Goal: Task Accomplishment & Management: Manage account settings

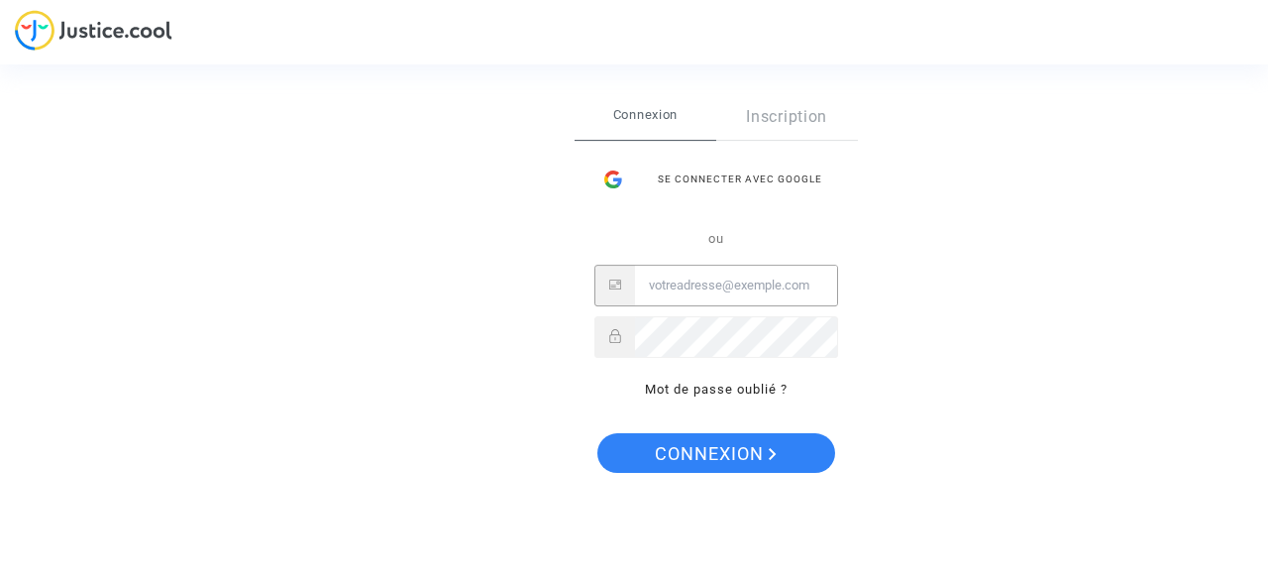
click at [743, 279] on input "Email" at bounding box center [736, 286] width 202 height 40
click at [783, 290] on input "[EMAIL_ADDRESS][DOMAIN_NAME]" at bounding box center [736, 286] width 202 height 40
click at [789, 300] on input "[EMAIL_ADDRESS][DOMAIN_NAME]" at bounding box center [736, 286] width 202 height 40
type input "[EMAIL_ADDRESS][DOMAIN_NAME]"
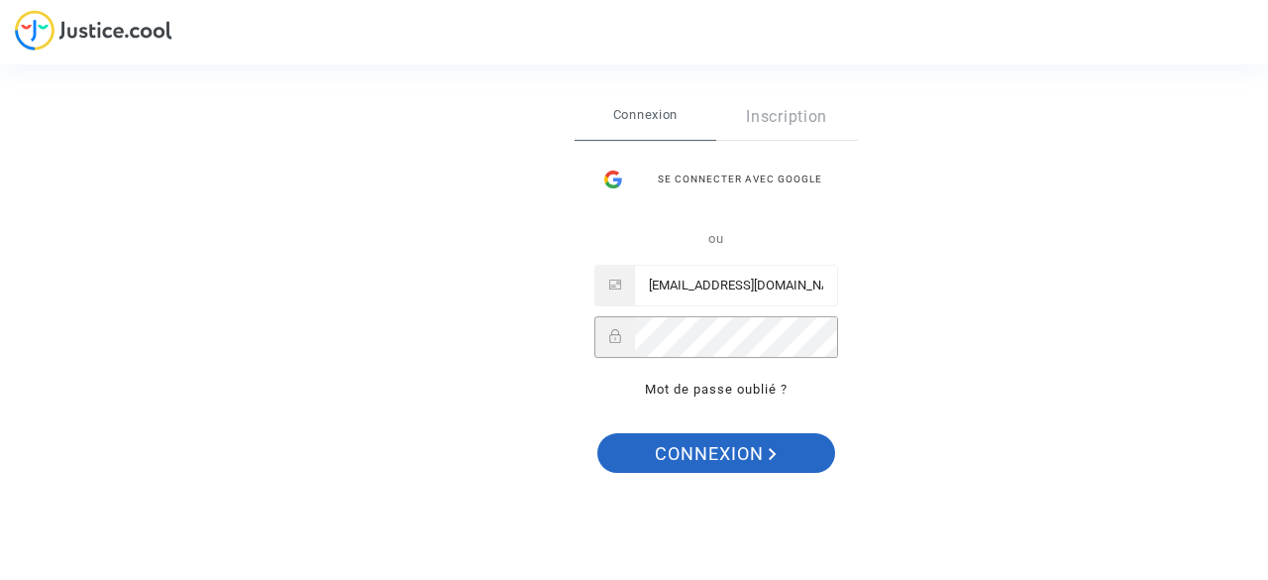
click at [749, 454] on span "Connexion" at bounding box center [716, 454] width 122 height 42
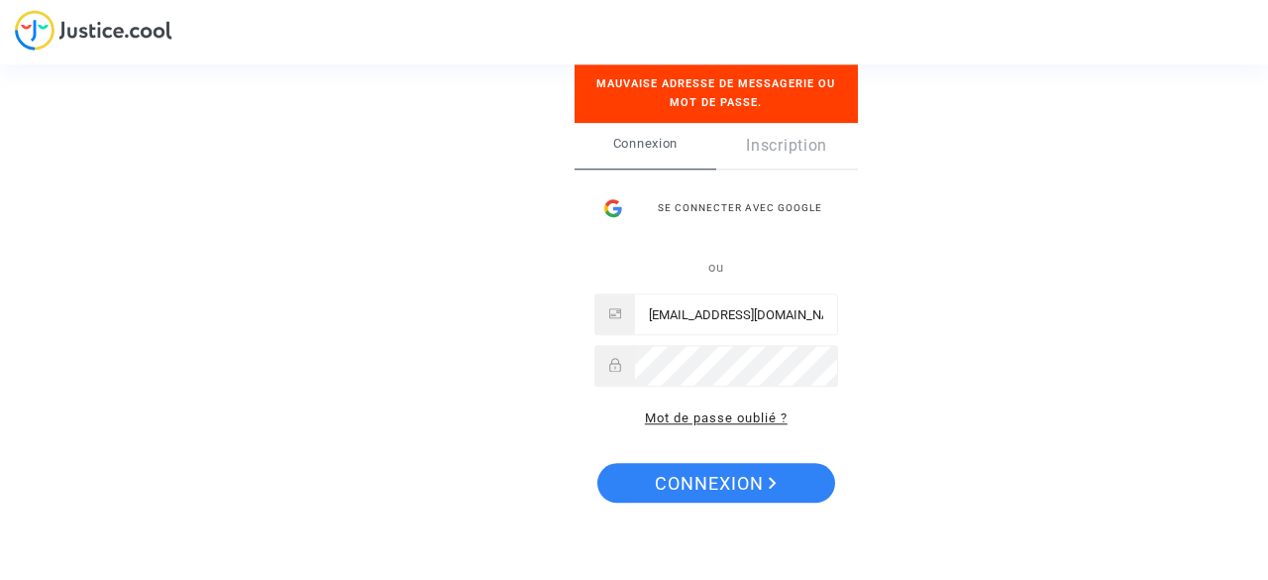
click at [720, 417] on link "Mot de passe oublié ?" at bounding box center [716, 418] width 143 height 15
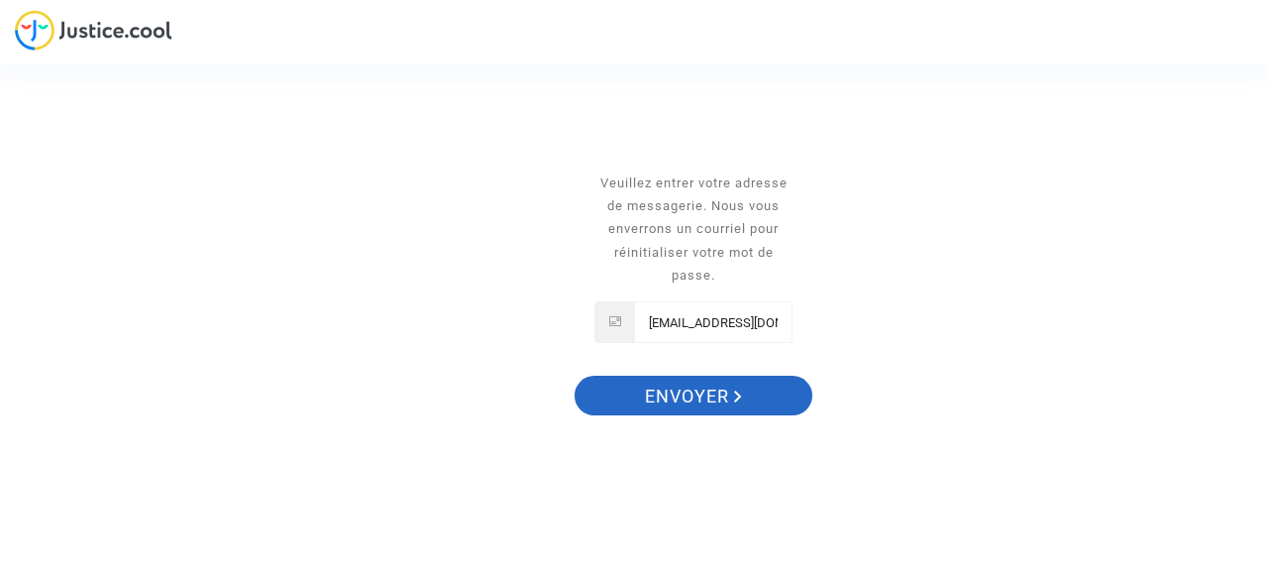
click at [709, 400] on span "Envoyer" at bounding box center [693, 397] width 97 height 42
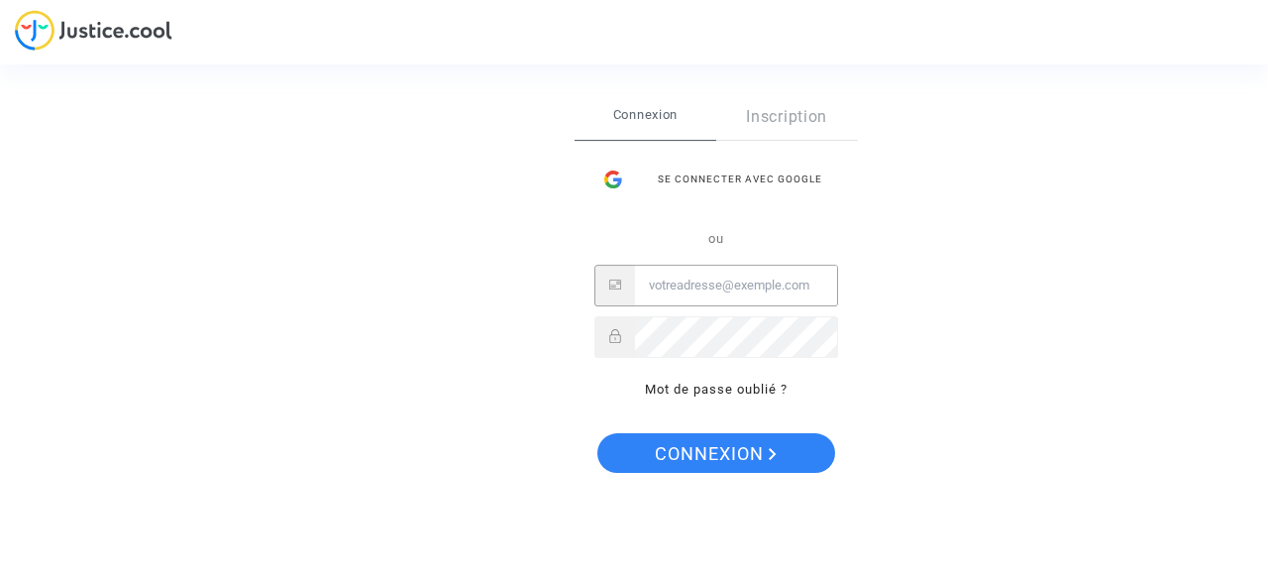
click at [760, 284] on input "Email" at bounding box center [736, 286] width 202 height 40
type input "[EMAIL_ADDRESS][DOMAIN_NAME]"
click at [735, 394] on link "Mot de passe oublié ?" at bounding box center [716, 388] width 143 height 15
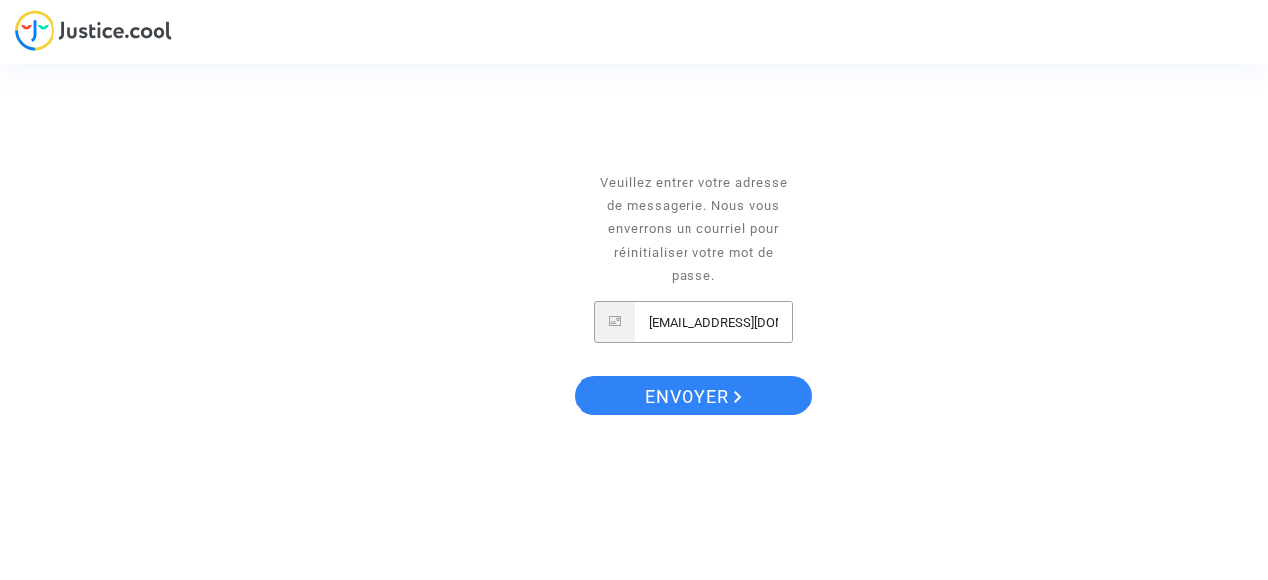
click at [689, 326] on input "[EMAIL_ADDRESS][DOMAIN_NAME]" at bounding box center [713, 322] width 157 height 40
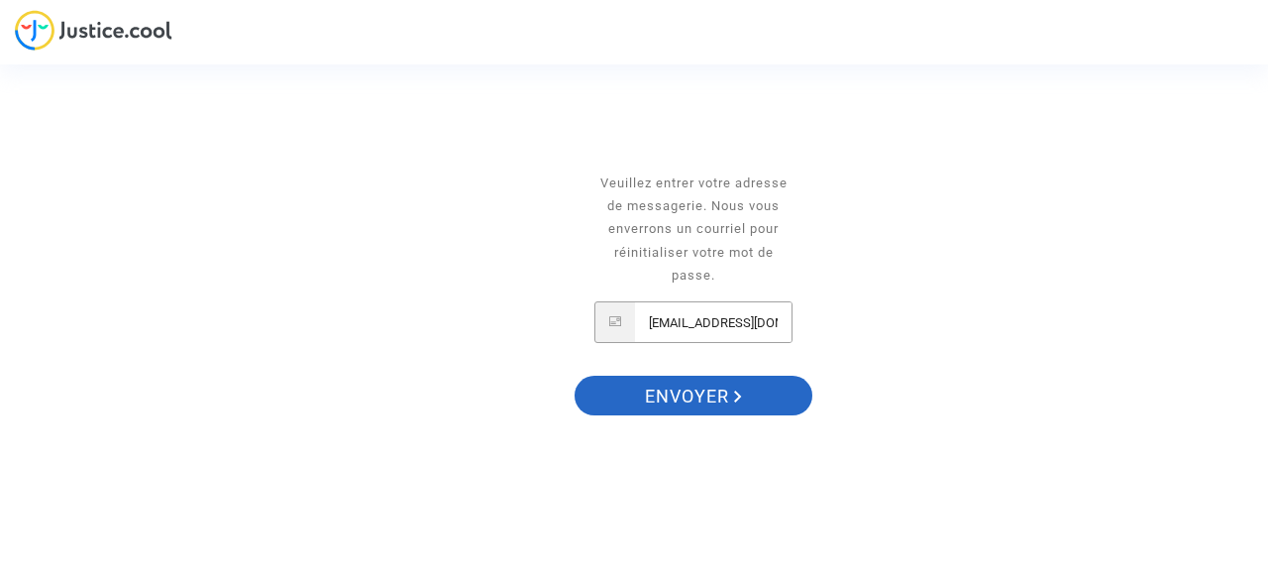
click at [711, 400] on span "Envoyer" at bounding box center [693, 397] width 97 height 42
